Goal: Task Accomplishment & Management: Use online tool/utility

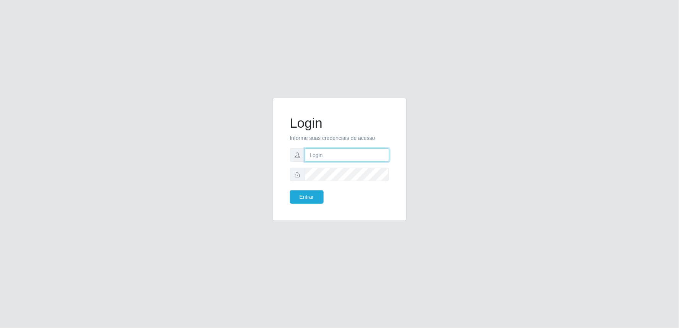
click at [341, 157] on input "text" at bounding box center [347, 154] width 84 height 13
type input "[EMAIL_ADDRESS][DOMAIN_NAME]"
click at [290, 190] on button "Entrar" at bounding box center [307, 196] width 34 height 13
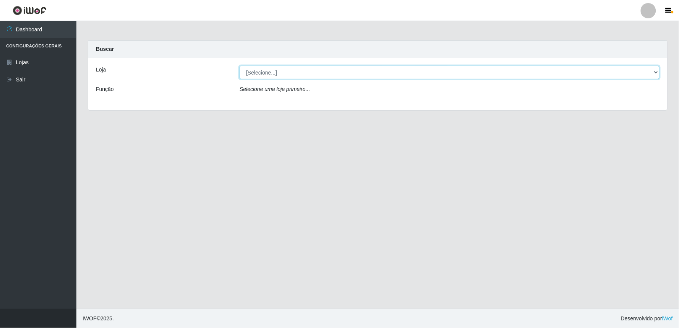
click at [654, 70] on select "[Selecione...] Queiroz Atacadão - Ceará Mirim" at bounding box center [450, 72] width 420 height 13
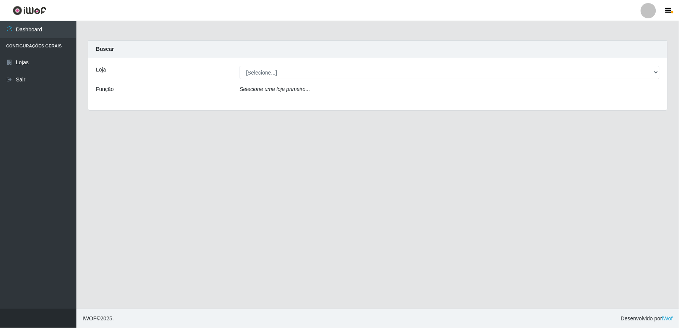
click at [520, 102] on div "Loja [Selecione...] [PERSON_NAME] - [GEOGRAPHIC_DATA] Mirim Função Selecione um…" at bounding box center [377, 84] width 579 height 52
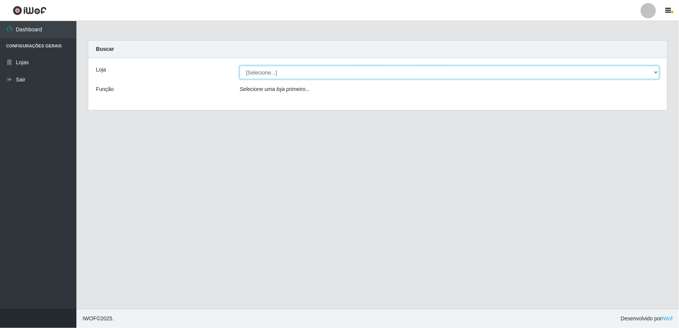
click at [657, 71] on select "[Selecione...] Queiroz Atacadão - Ceará Mirim" at bounding box center [450, 72] width 420 height 13
select select "465"
click at [240, 66] on select "[Selecione...] Queiroz Atacadão - Ceará Mirim" at bounding box center [450, 72] width 420 height 13
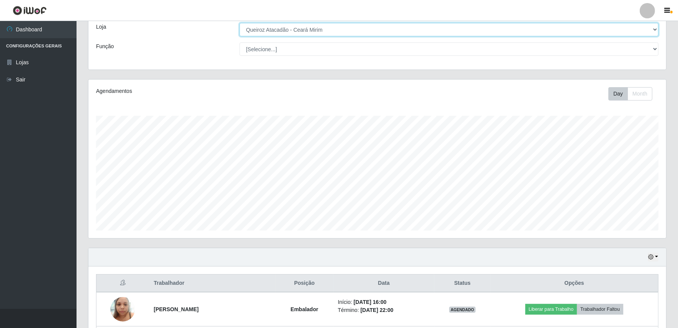
scroll to position [112, 0]
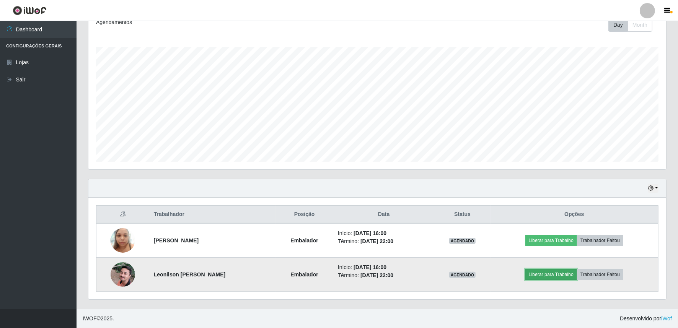
click at [538, 278] on button "Liberar para Trabalho" at bounding box center [551, 274] width 52 height 11
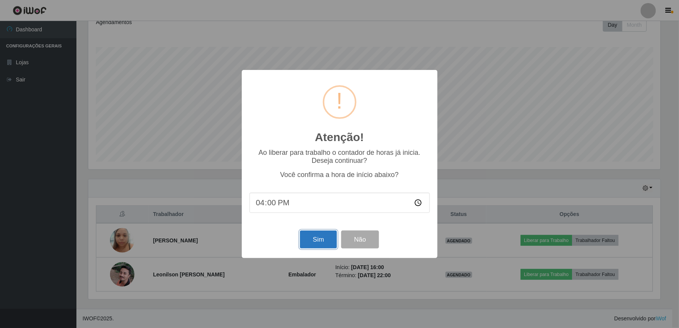
click at [314, 246] on button "Sim" at bounding box center [318, 240] width 37 height 18
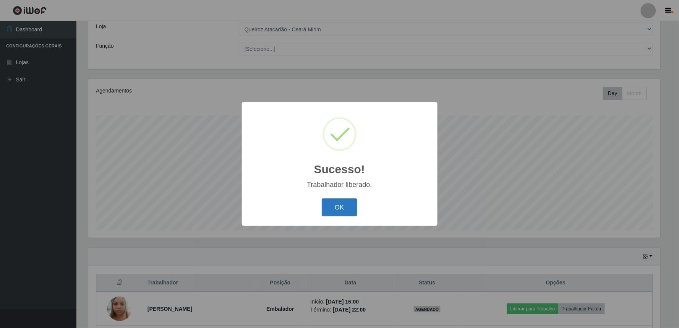
click at [339, 206] on button "OK" at bounding box center [340, 207] width 36 height 18
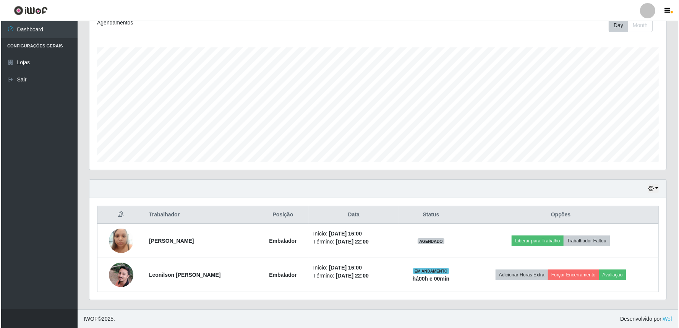
scroll to position [112, 0]
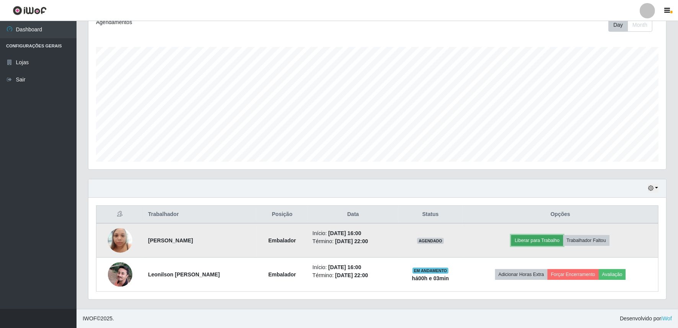
click at [529, 241] on button "Liberar para Trabalho" at bounding box center [537, 240] width 52 height 11
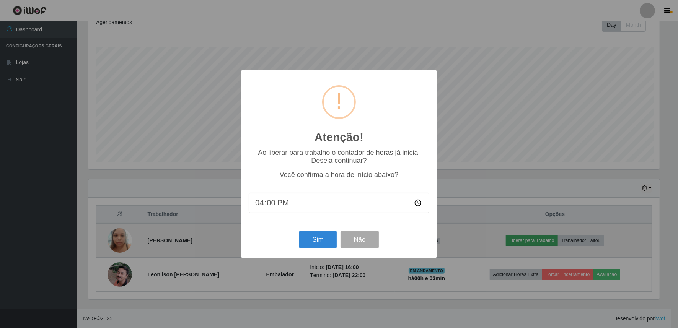
scroll to position [158, 572]
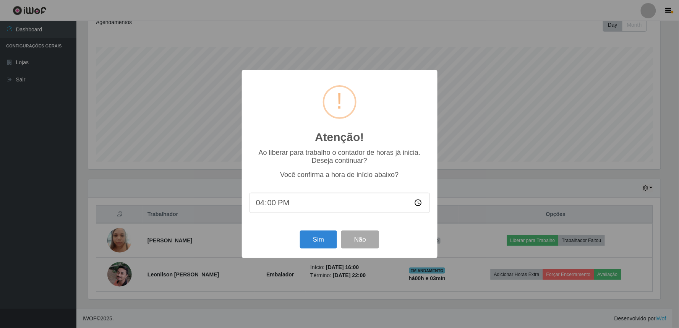
click at [270, 202] on input "16:00" at bounding box center [340, 203] width 180 height 20
type input "16:04"
click at [315, 244] on button "Sim" at bounding box center [318, 240] width 37 height 18
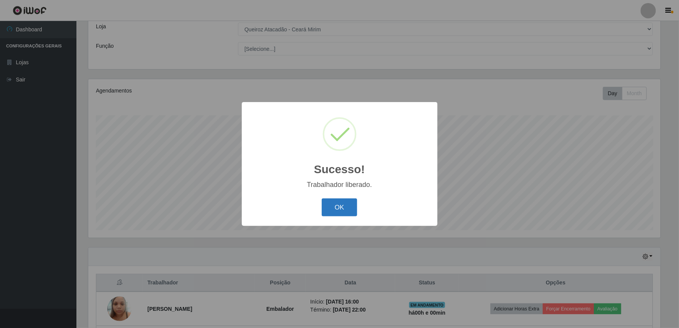
click at [338, 208] on button "OK" at bounding box center [340, 207] width 36 height 18
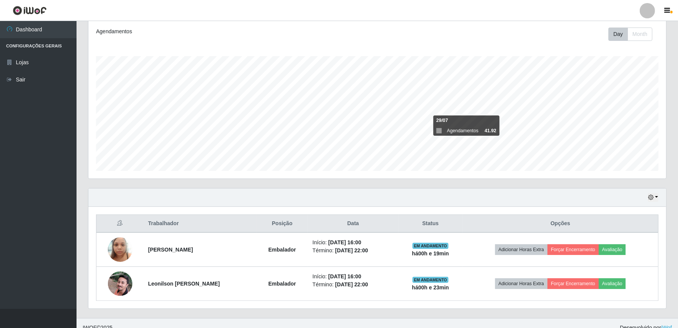
scroll to position [112, 0]
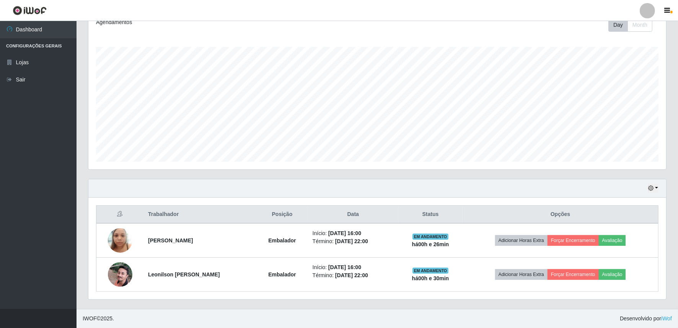
click at [434, 46] on div "Agendamentos Day Month 02/08 Agendamentos 41.87" at bounding box center [376, 90] width 577 height 159
